Goal: Transaction & Acquisition: Purchase product/service

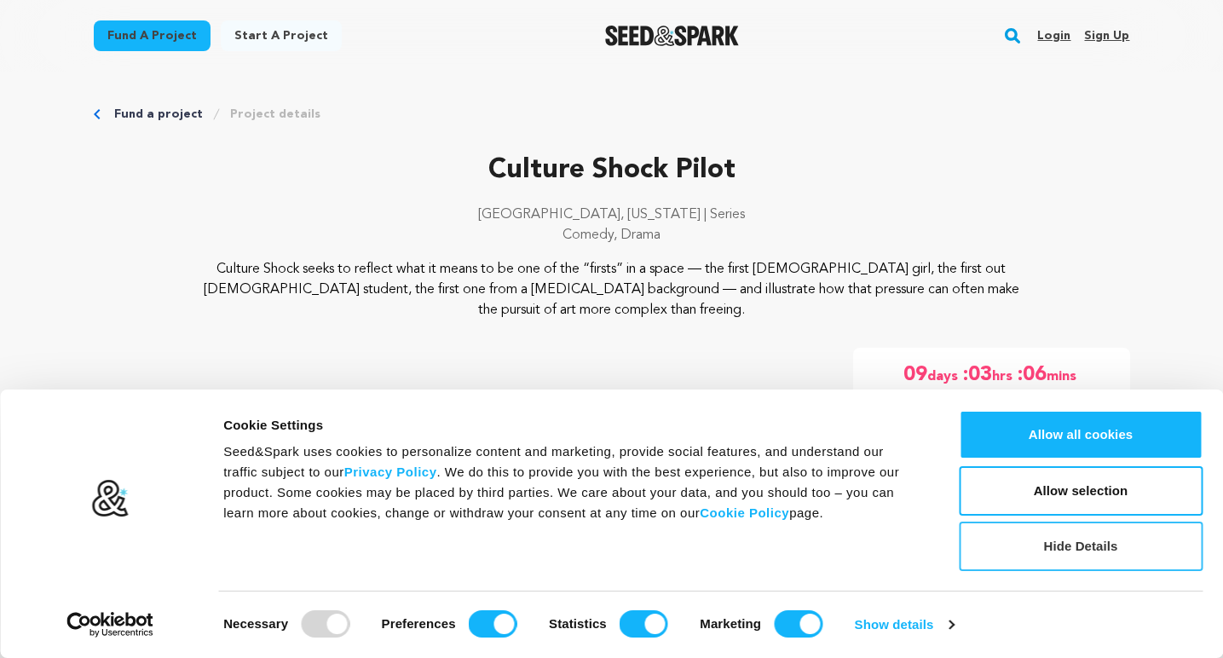
click at [1060, 540] on button "Hide Details" at bounding box center [1081, 546] width 244 height 49
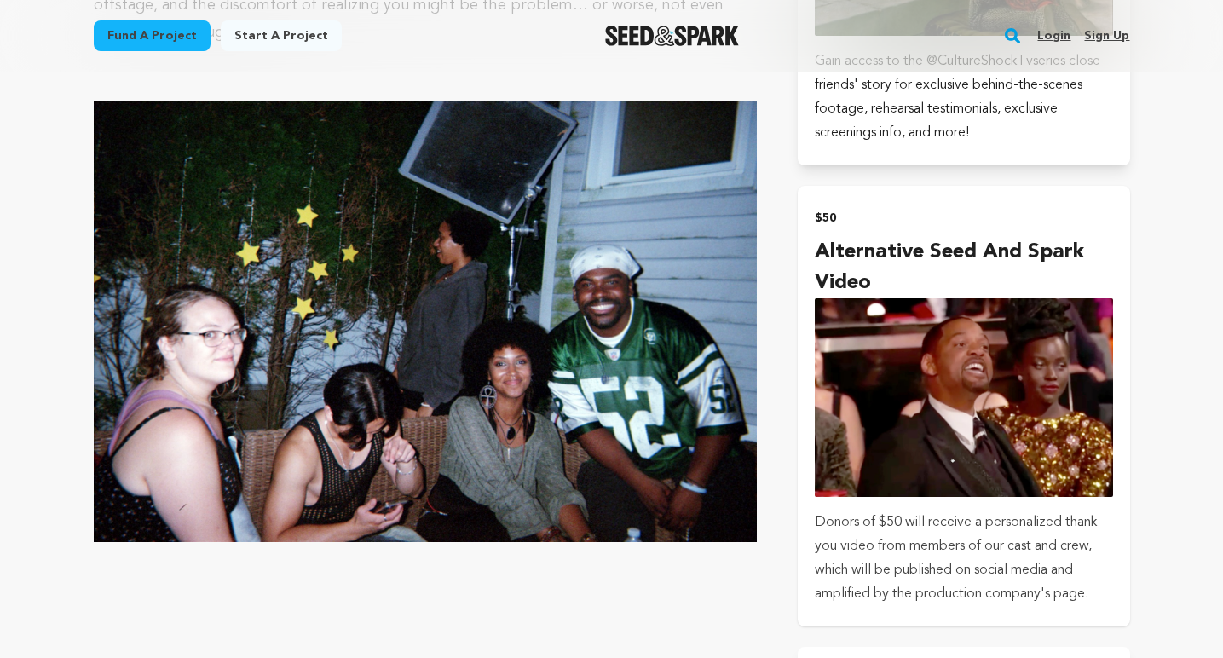
scroll to position [1620, 0]
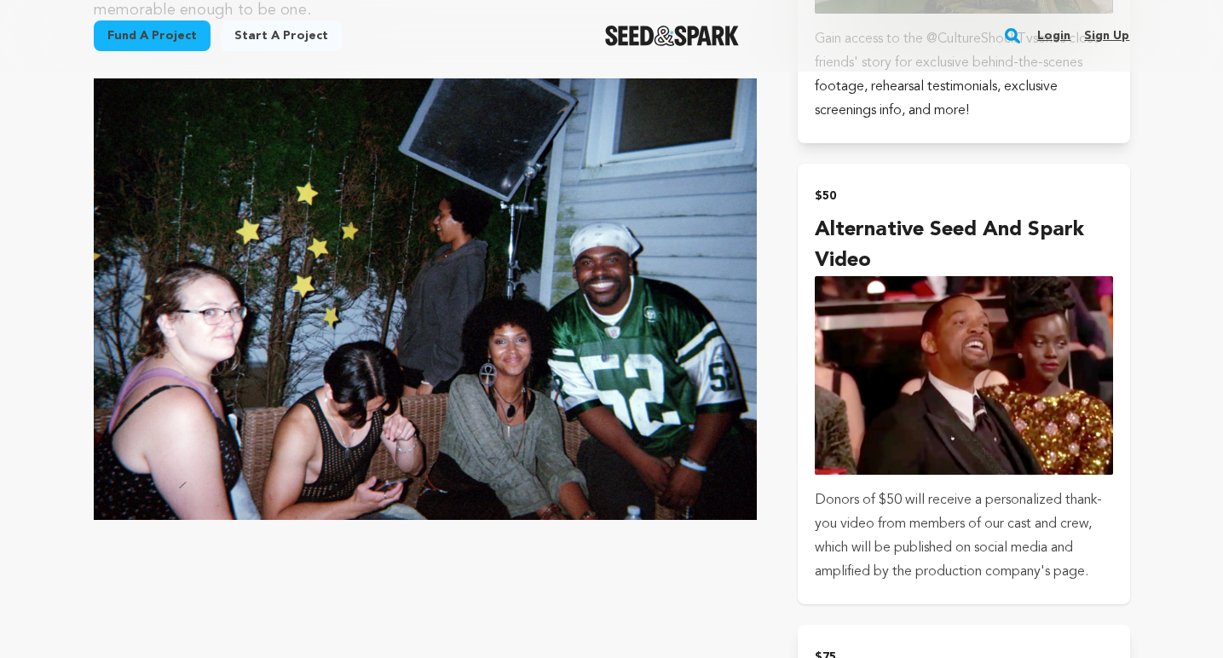
click at [925, 342] on img "submit" at bounding box center [963, 375] width 297 height 199
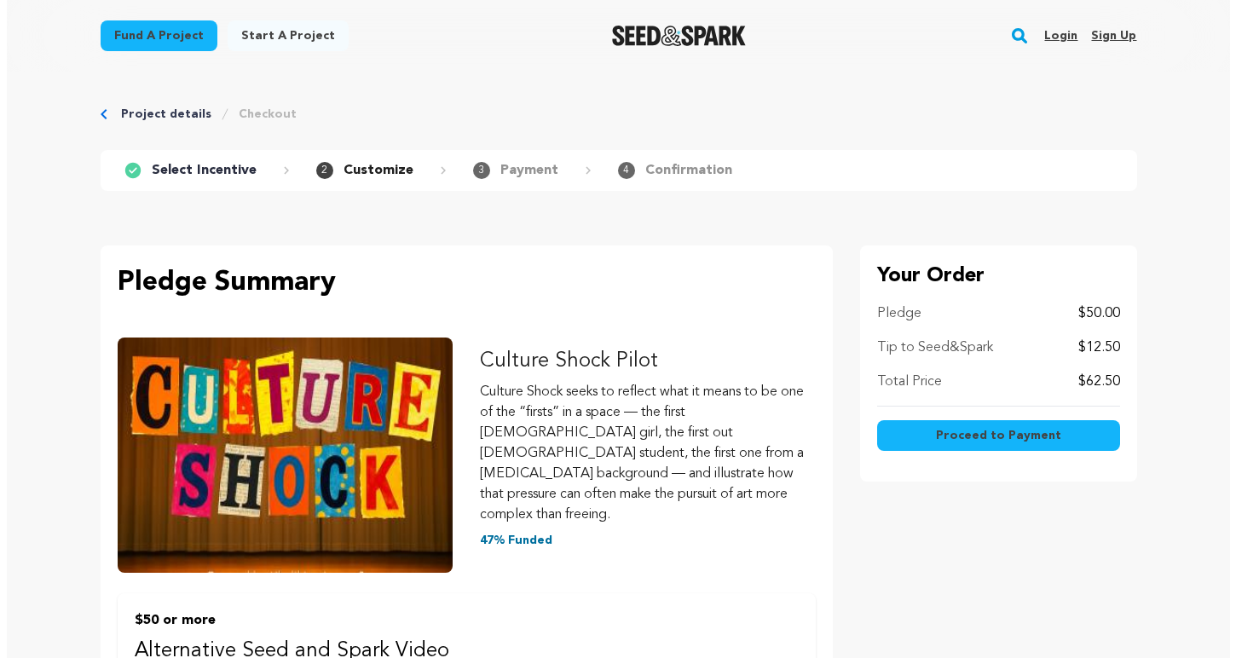
scroll to position [85, 0]
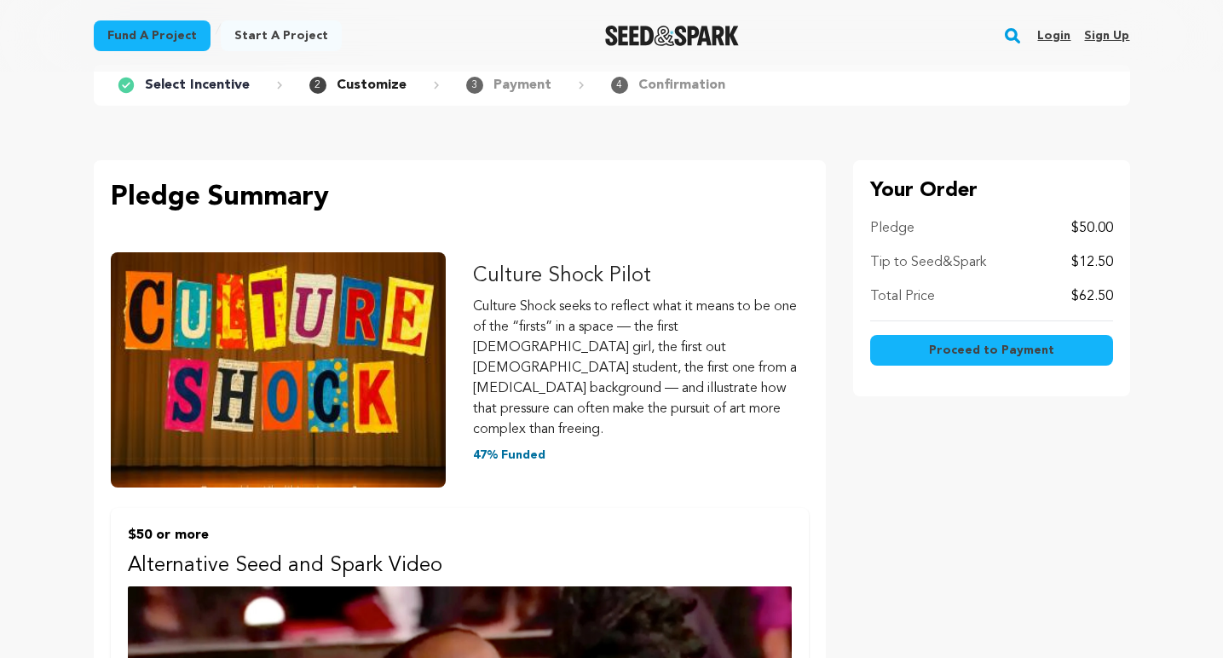
click at [996, 349] on span "Proceed to Payment" at bounding box center [991, 350] width 125 height 17
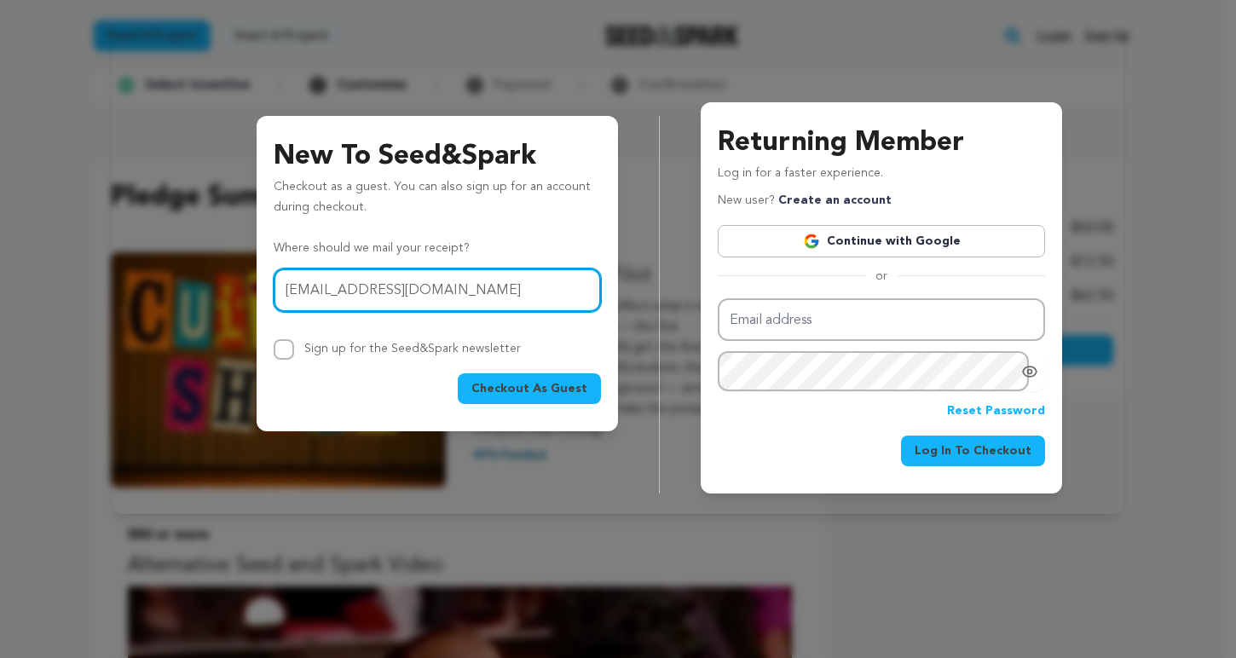
type input "[EMAIL_ADDRESS][DOMAIN_NAME]"
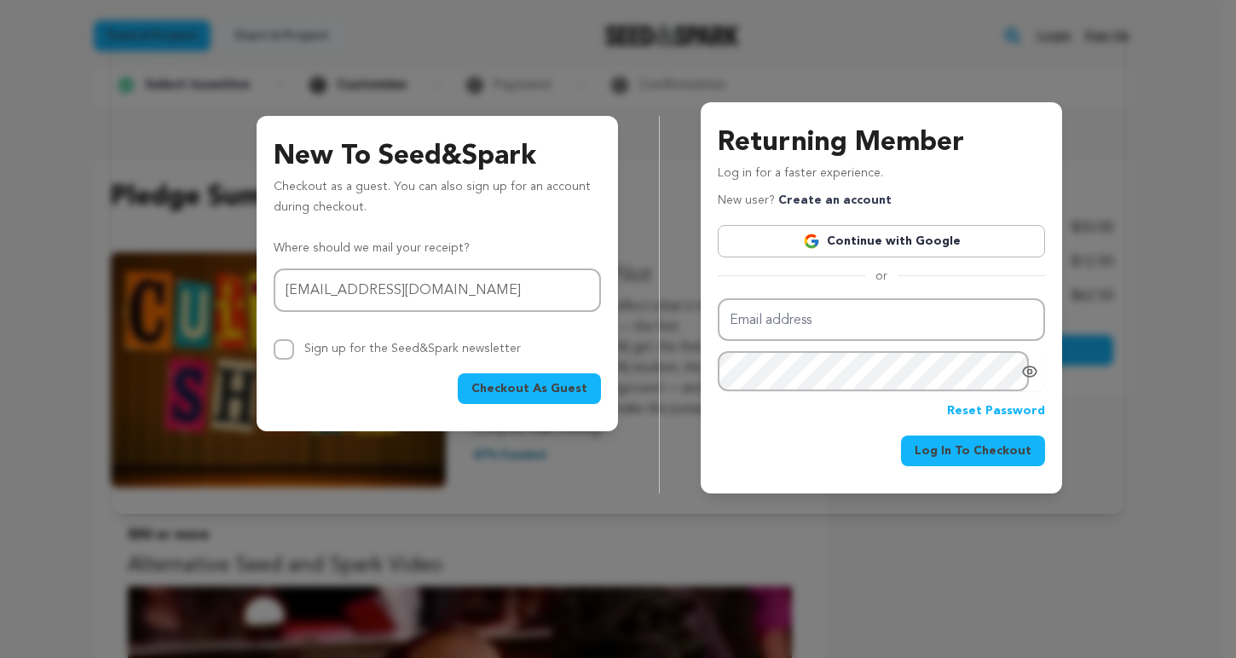
click at [526, 389] on span "Checkout As Guest" at bounding box center [529, 388] width 116 height 17
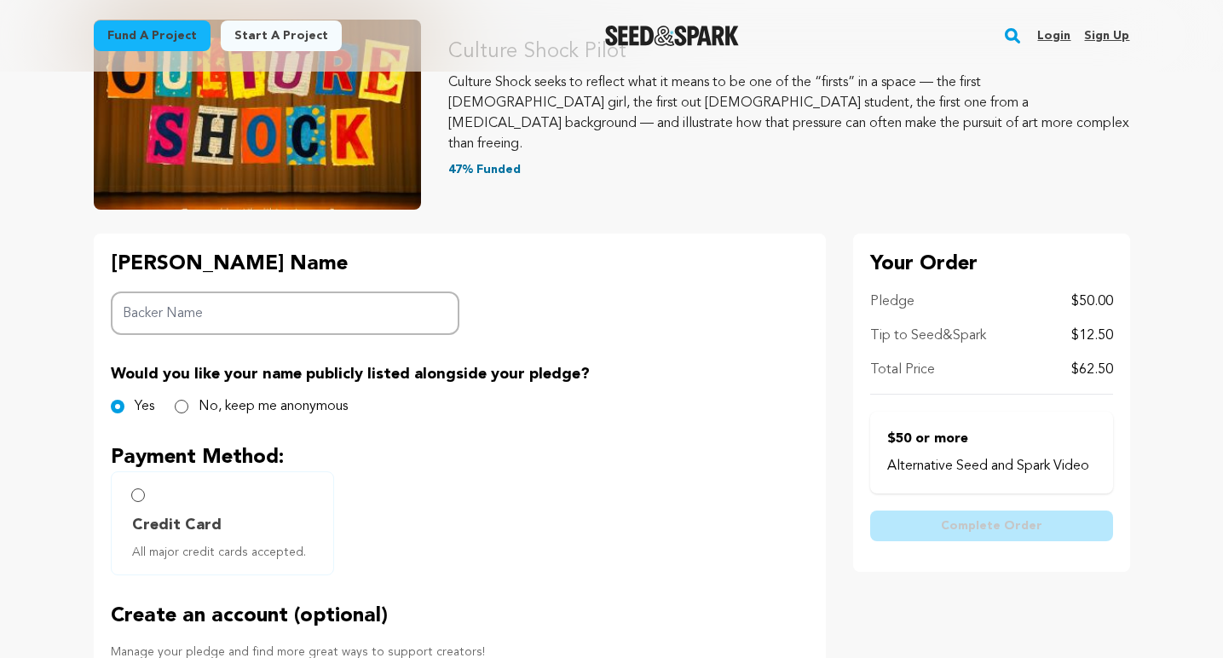
scroll to position [170, 0]
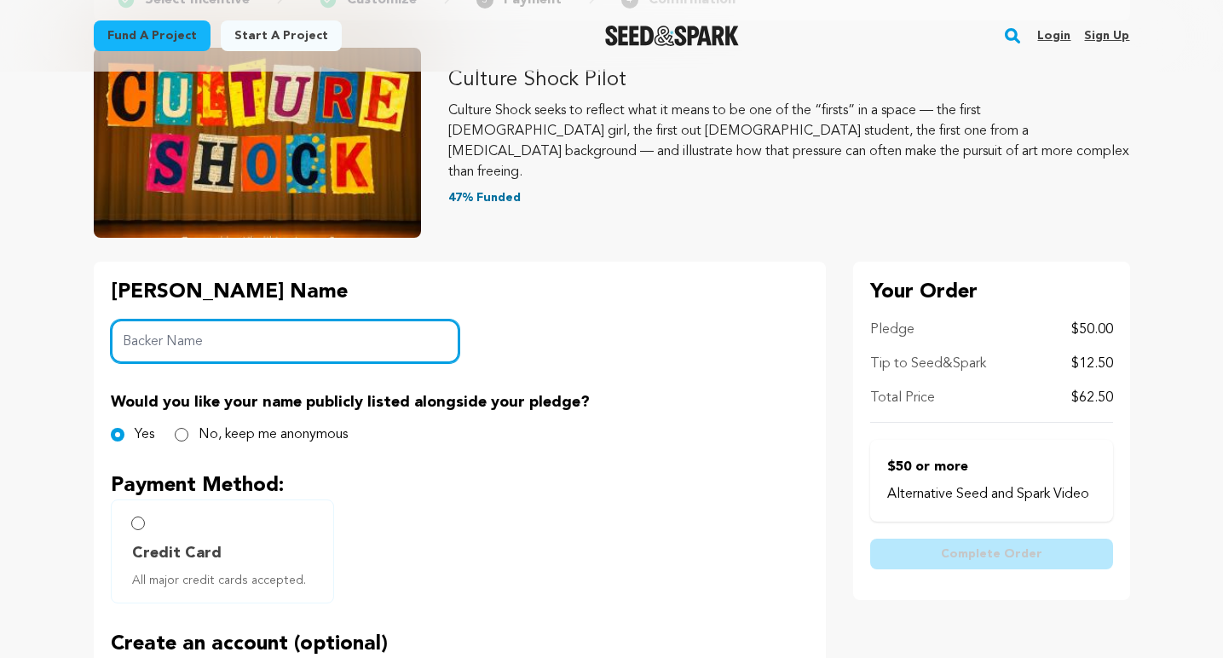
click at [204, 345] on input "Backer Name" at bounding box center [285, 341] width 349 height 43
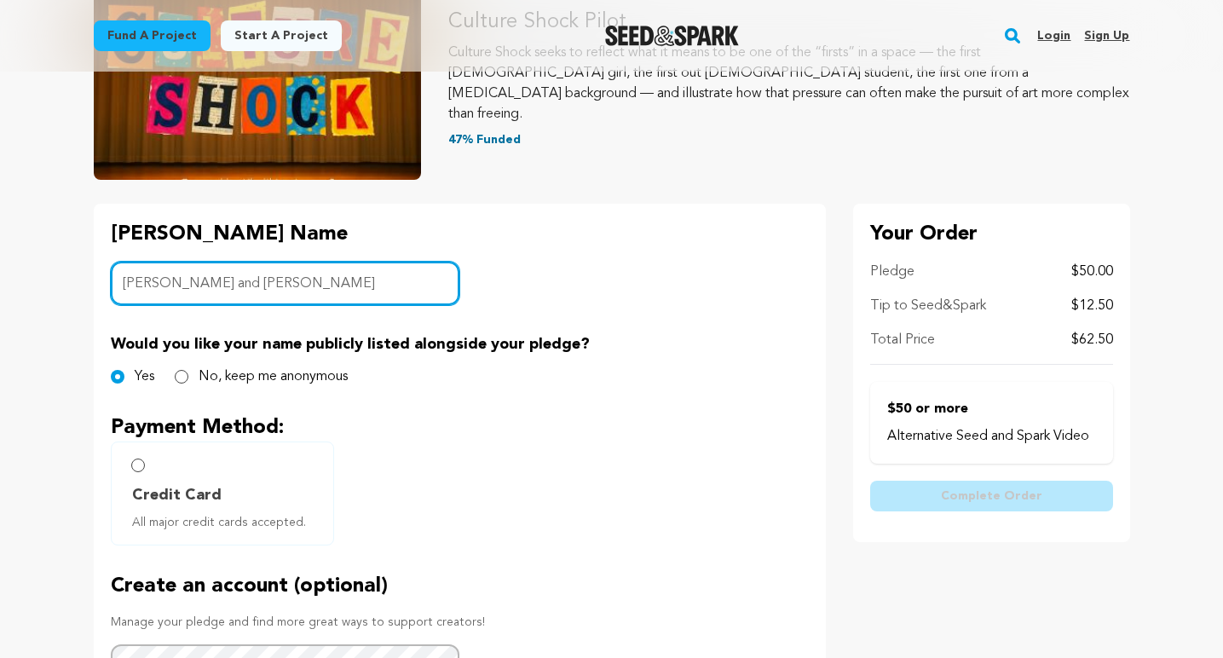
scroll to position [256, 0]
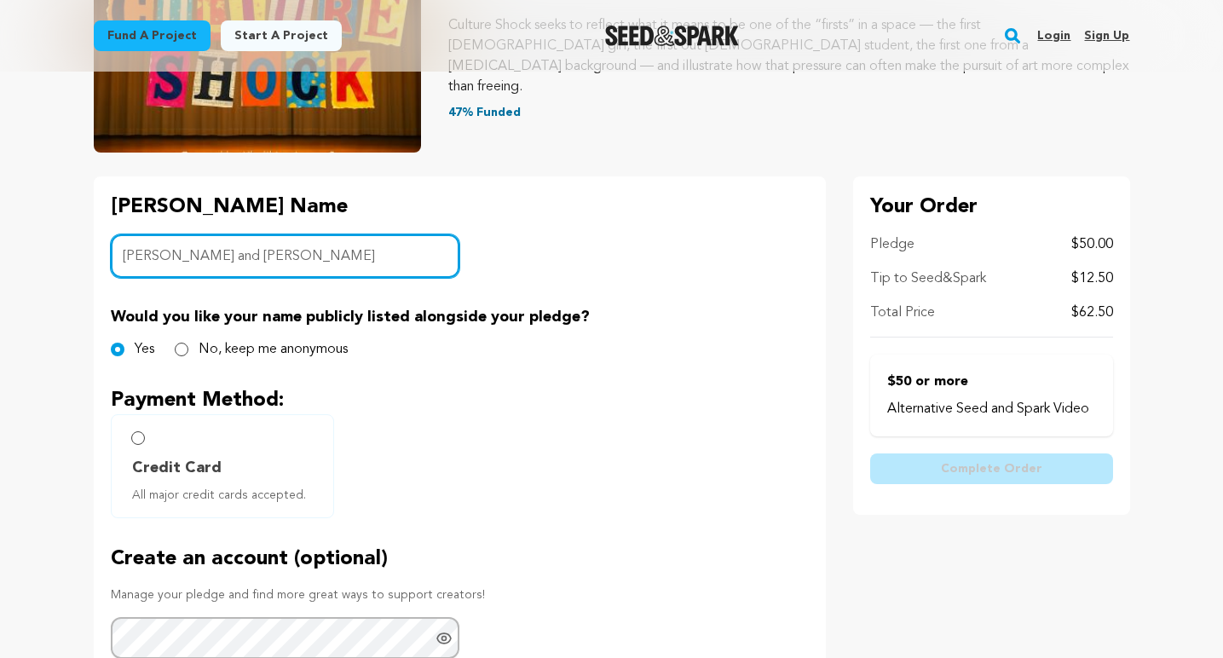
type input "Bill and Allison Wehrkamp"
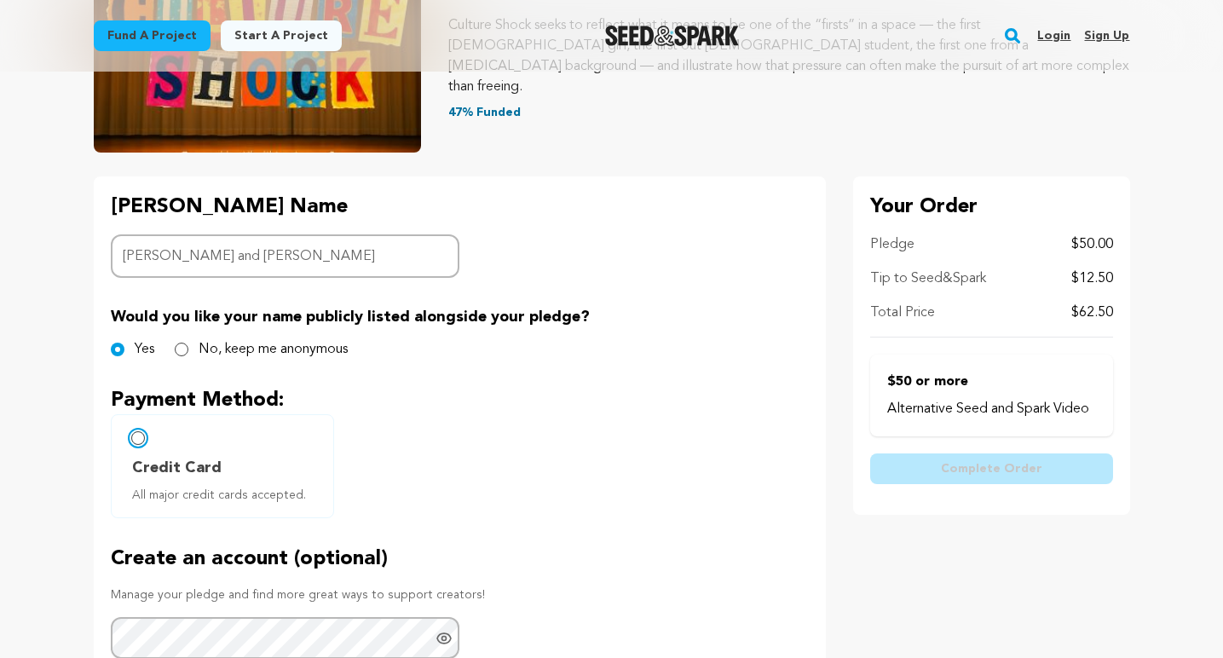
click at [139, 437] on input "Credit Card All major credit cards accepted." at bounding box center [138, 438] width 14 height 14
radio input "false"
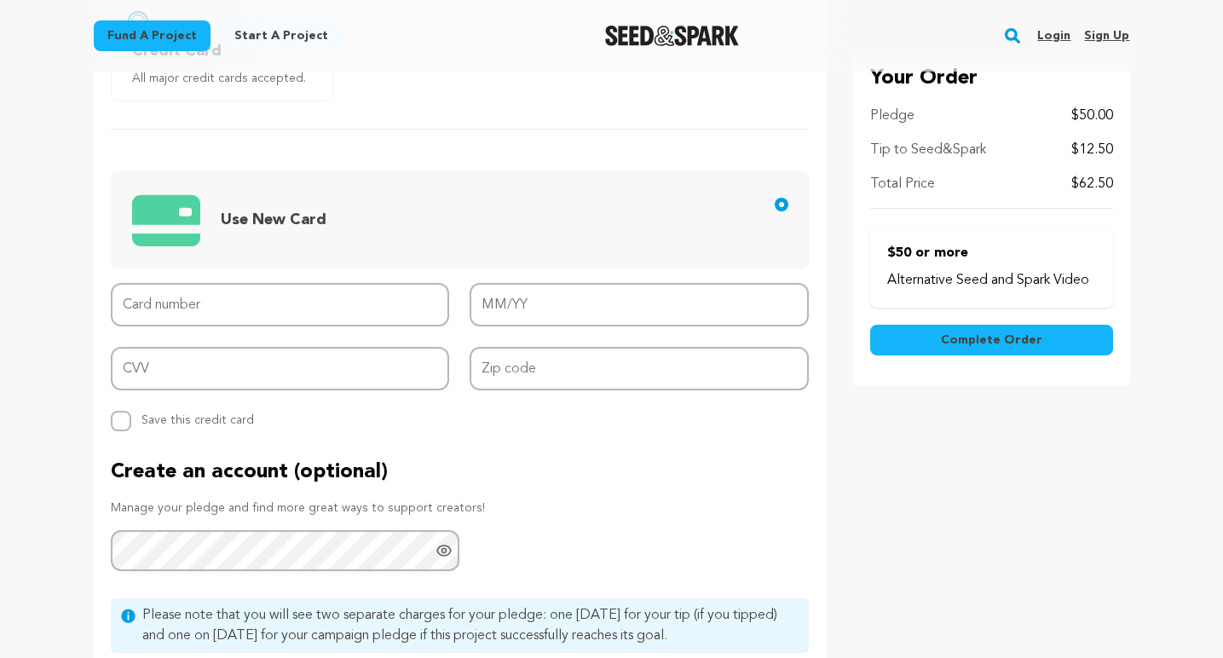
scroll to position [682, 0]
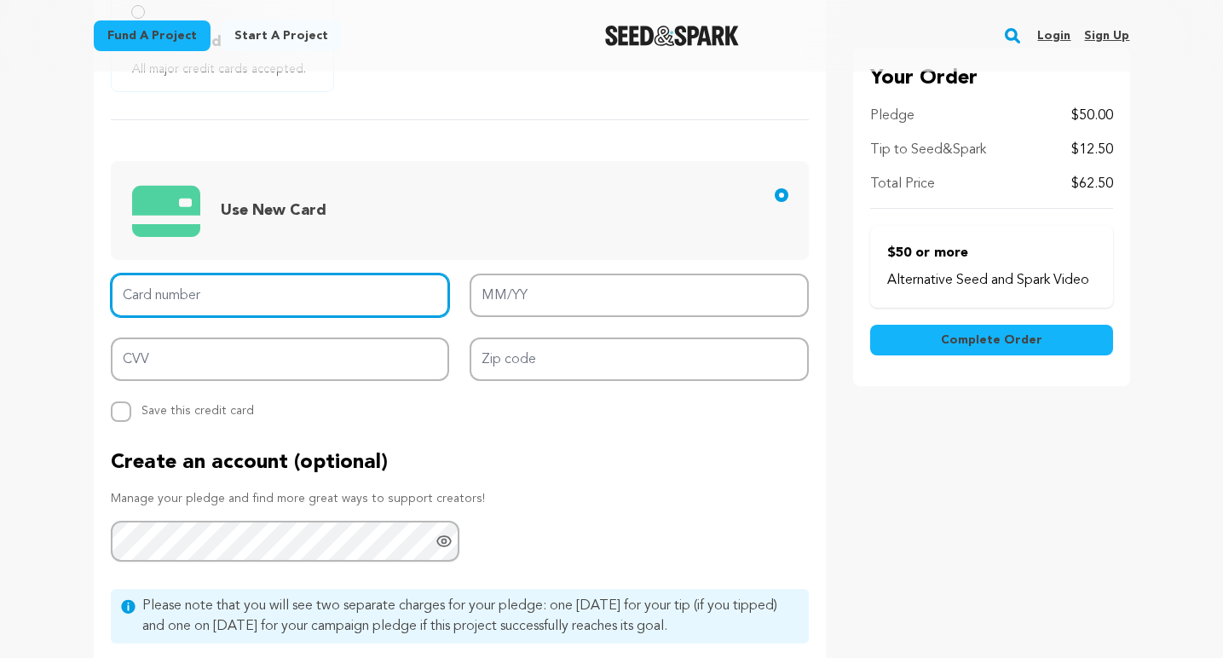
click at [156, 291] on input "Card number" at bounding box center [280, 295] width 339 height 43
type input "5424 1814 2105 9713"
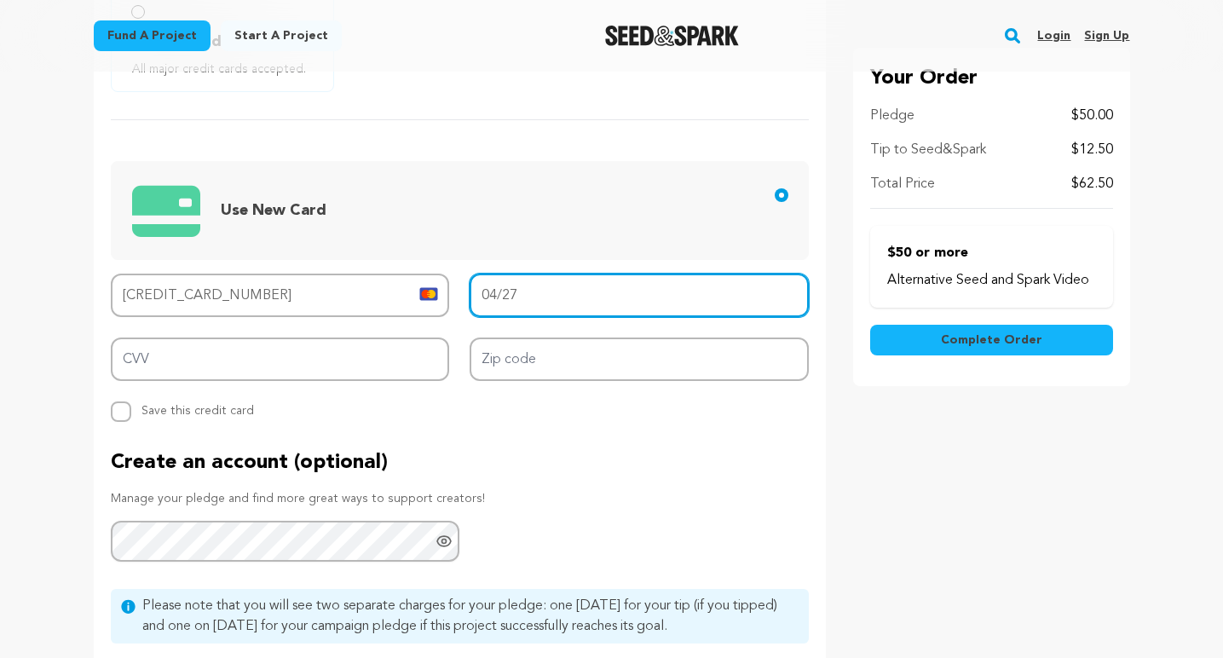
type input "04/27"
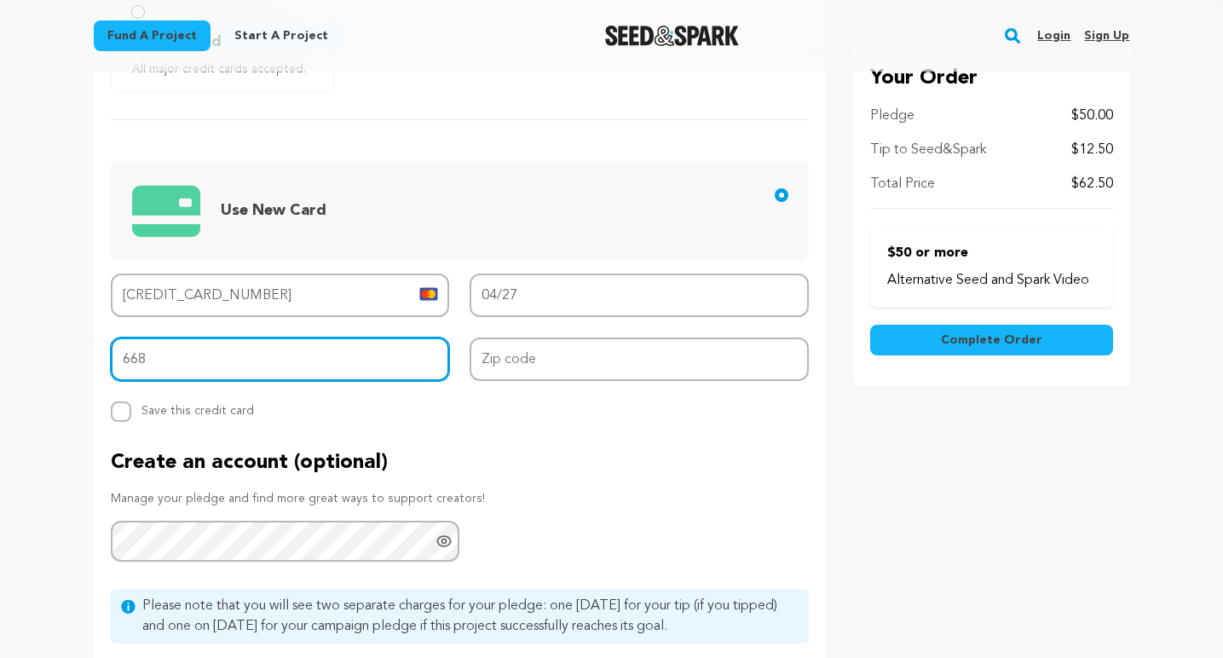
type input "668"
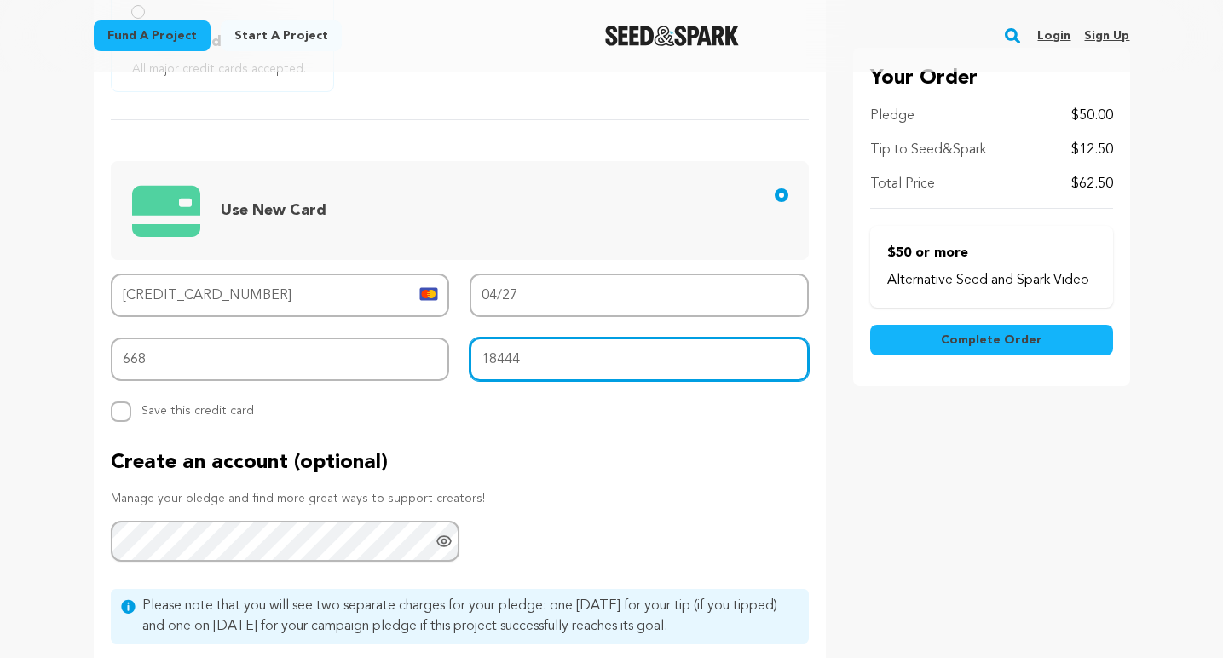
type input "18444"
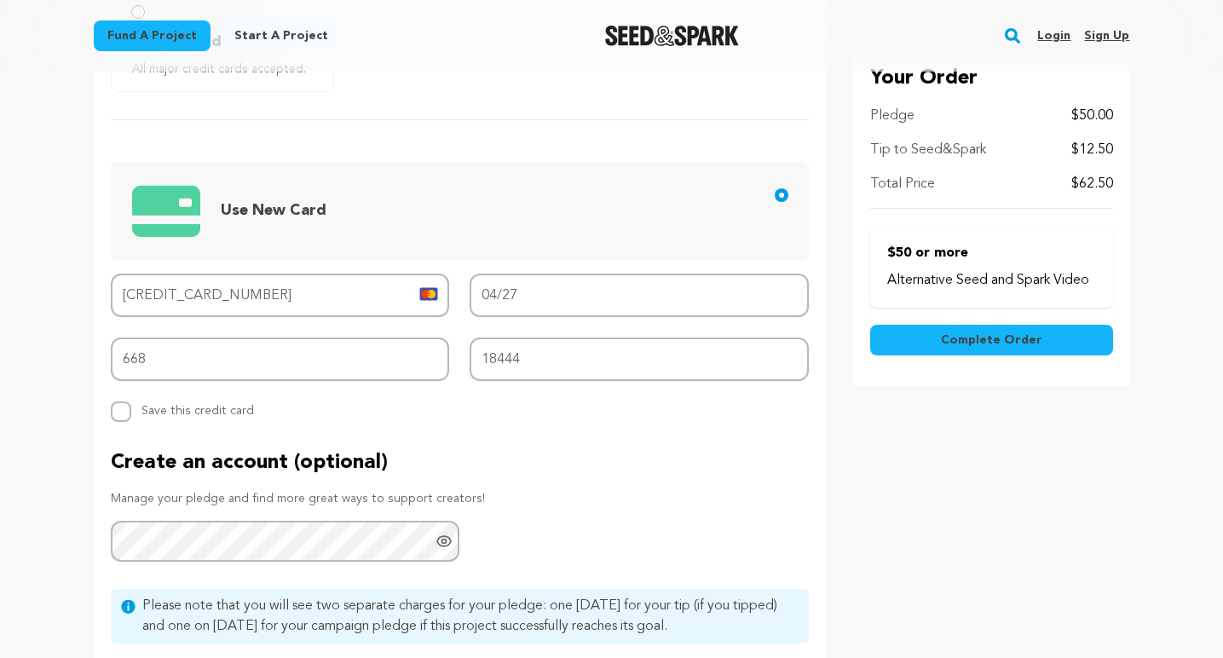
click at [962, 337] on span "Complete Order" at bounding box center [991, 340] width 101 height 17
